Goal: Information Seeking & Learning: Learn about a topic

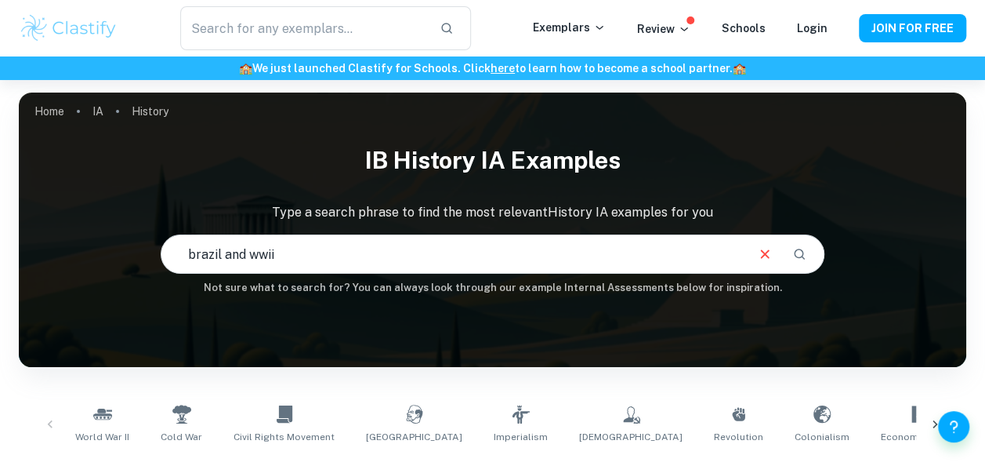
type input "brazil and wwii"
click at [619, 252] on input "brazil and wwii" at bounding box center [452, 254] width 582 height 44
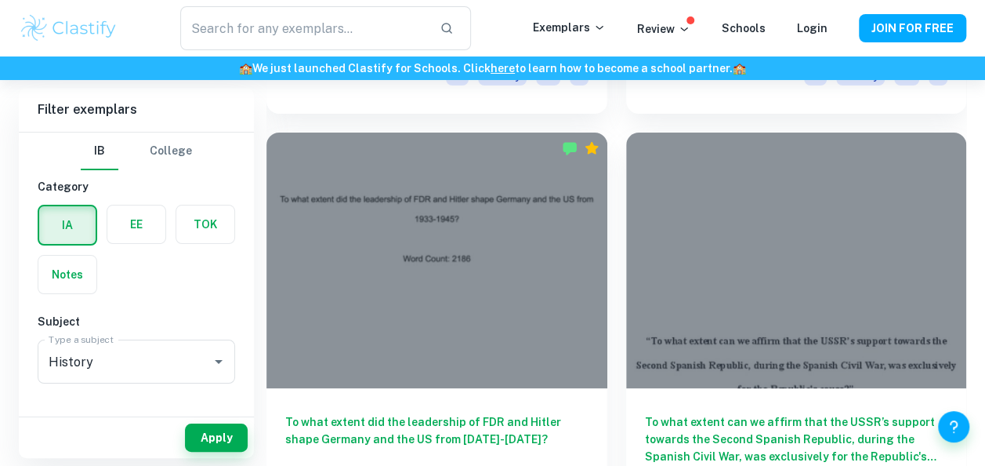
scroll to position [2887, 0]
click at [335, 19] on input "text" at bounding box center [303, 28] width 246 height 44
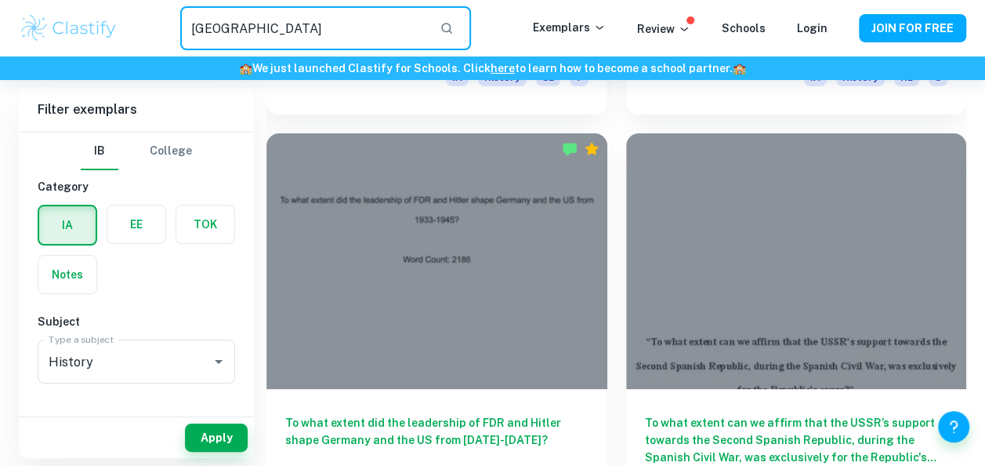
type input "[GEOGRAPHIC_DATA]"
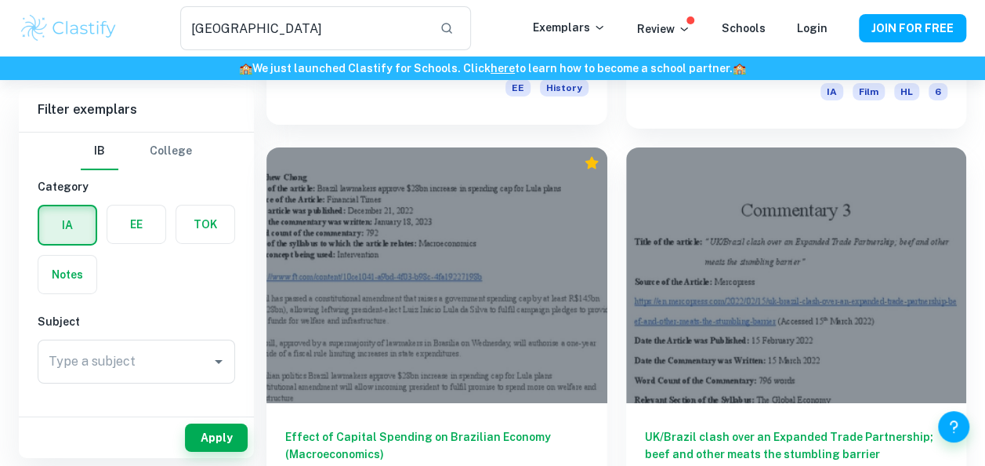
scroll to position [2523, 0]
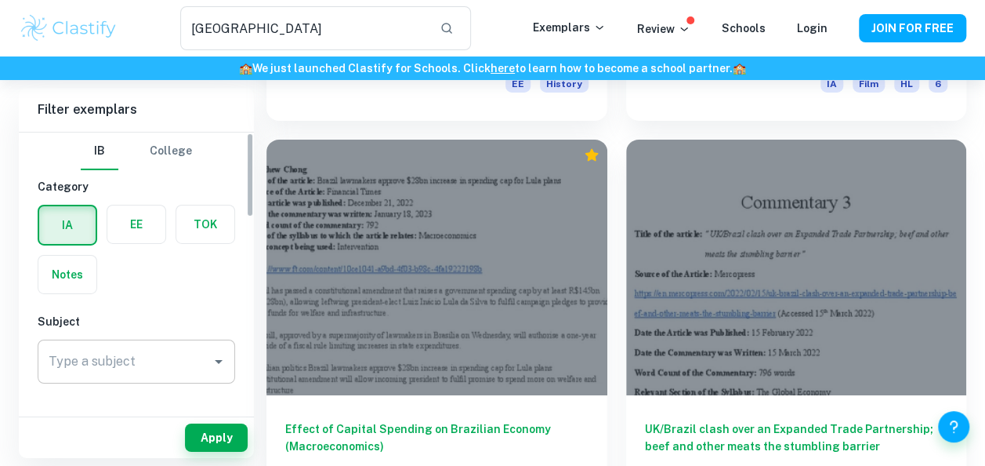
click at [212, 361] on icon "Open" at bounding box center [218, 361] width 19 height 19
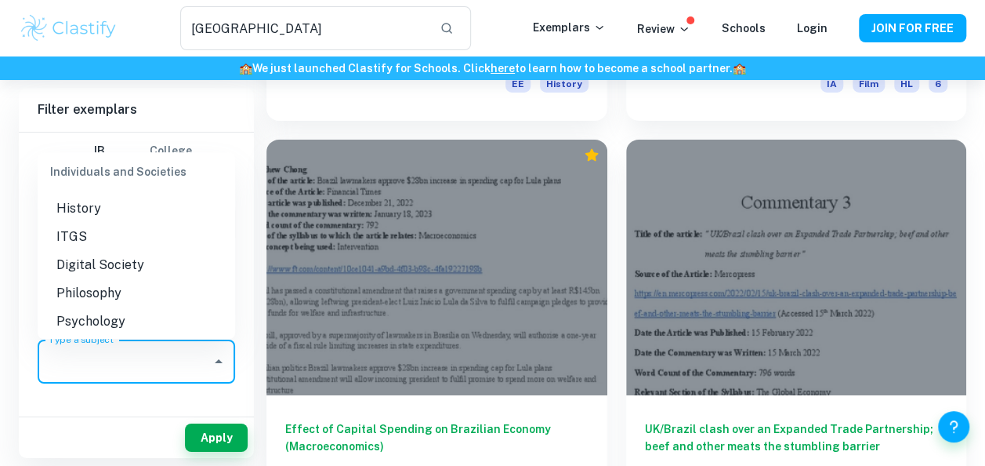
scroll to position [1758, 0]
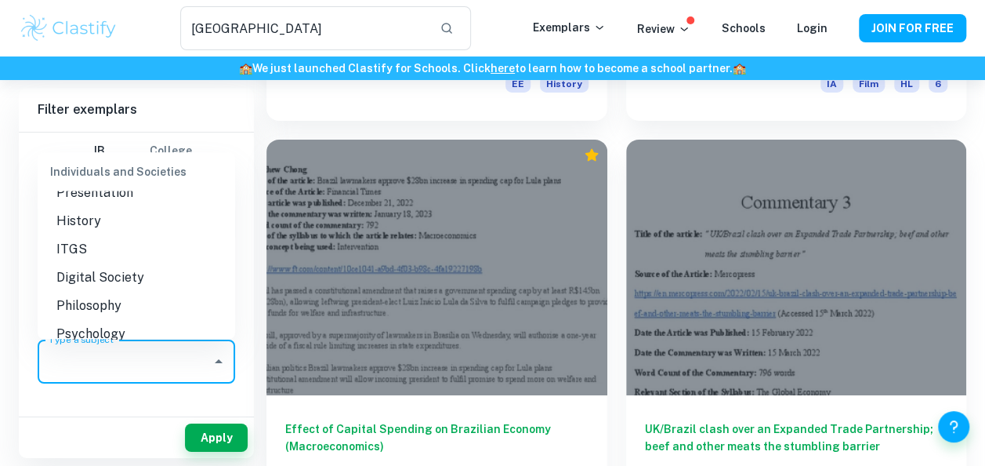
click at [120, 219] on li "History" at bounding box center [137, 221] width 198 height 28
type input "History"
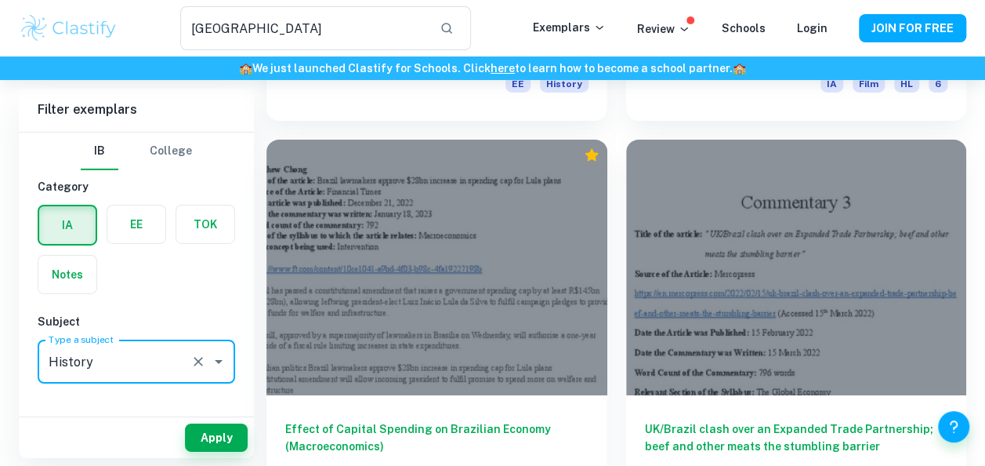
click at [212, 437] on button "Apply" at bounding box center [216, 437] width 63 height 28
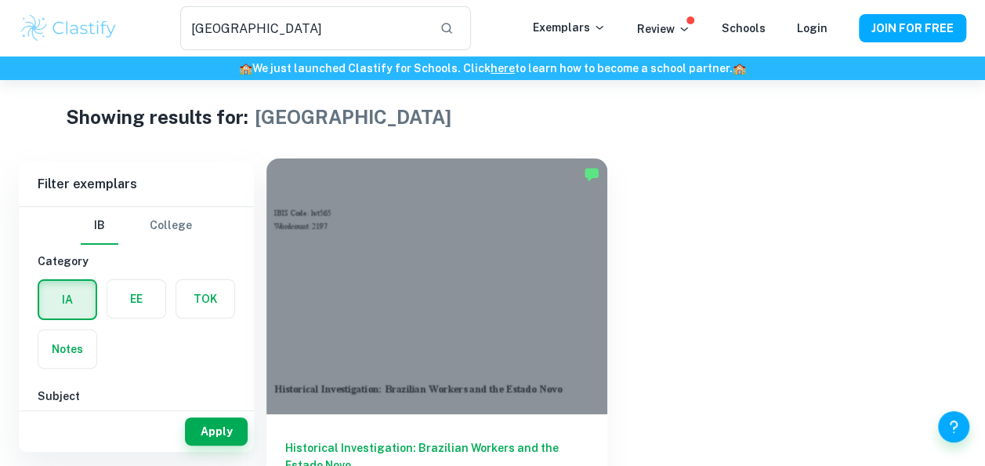
scroll to position [8, 0]
click at [535, 268] on div at bounding box center [437, 287] width 341 height 256
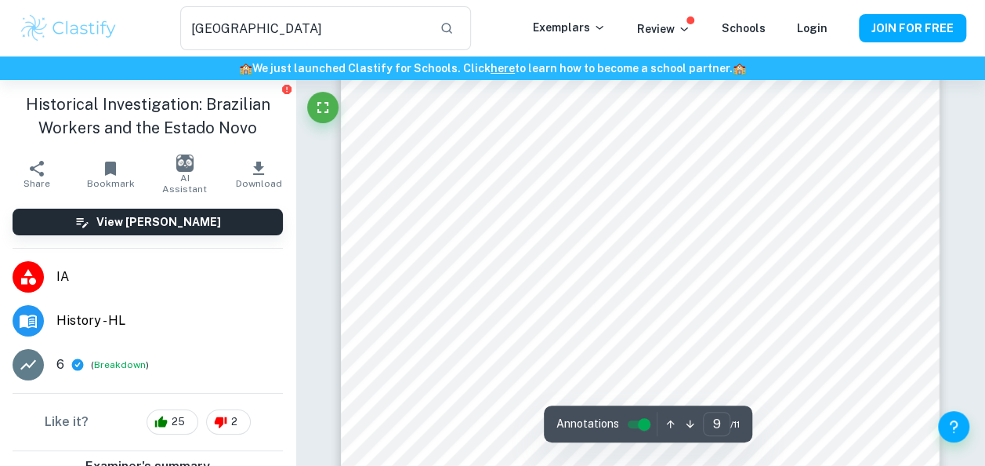
scroll to position [6543, 0]
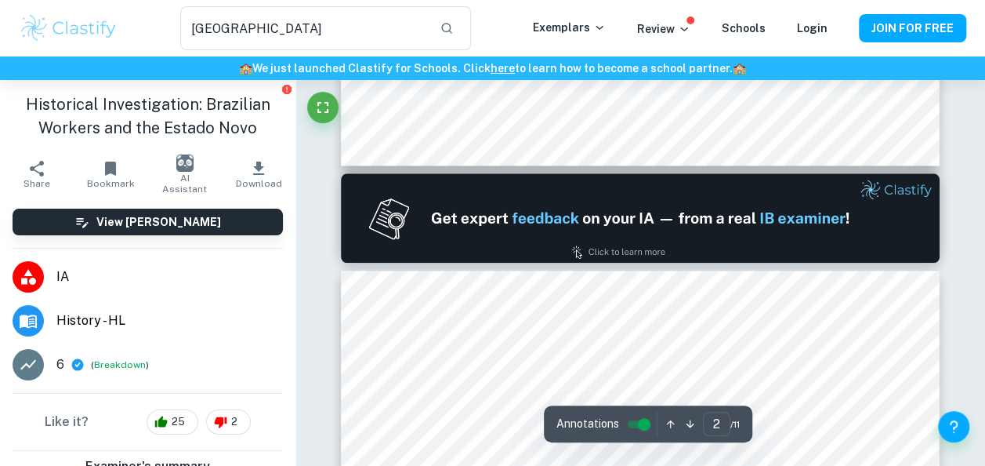
type input "1"
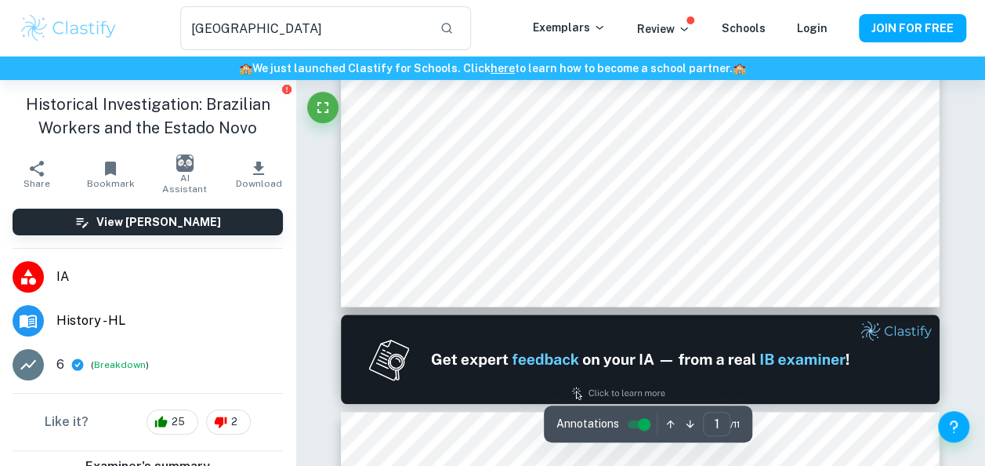
scroll to position [420, 0]
